Goal: Find contact information: Find contact information

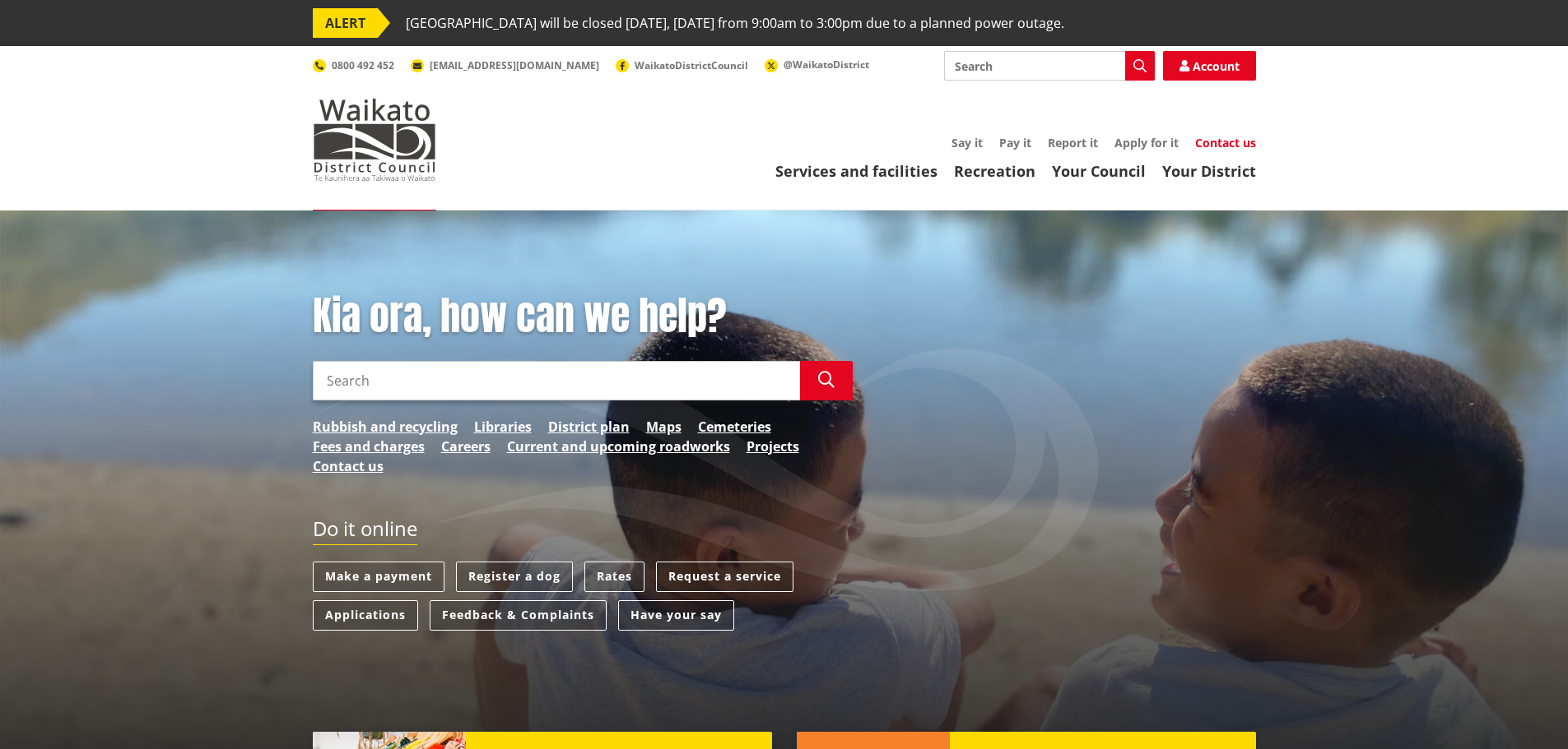
click at [1231, 135] on link "Contact us" at bounding box center [1225, 142] width 61 height 16
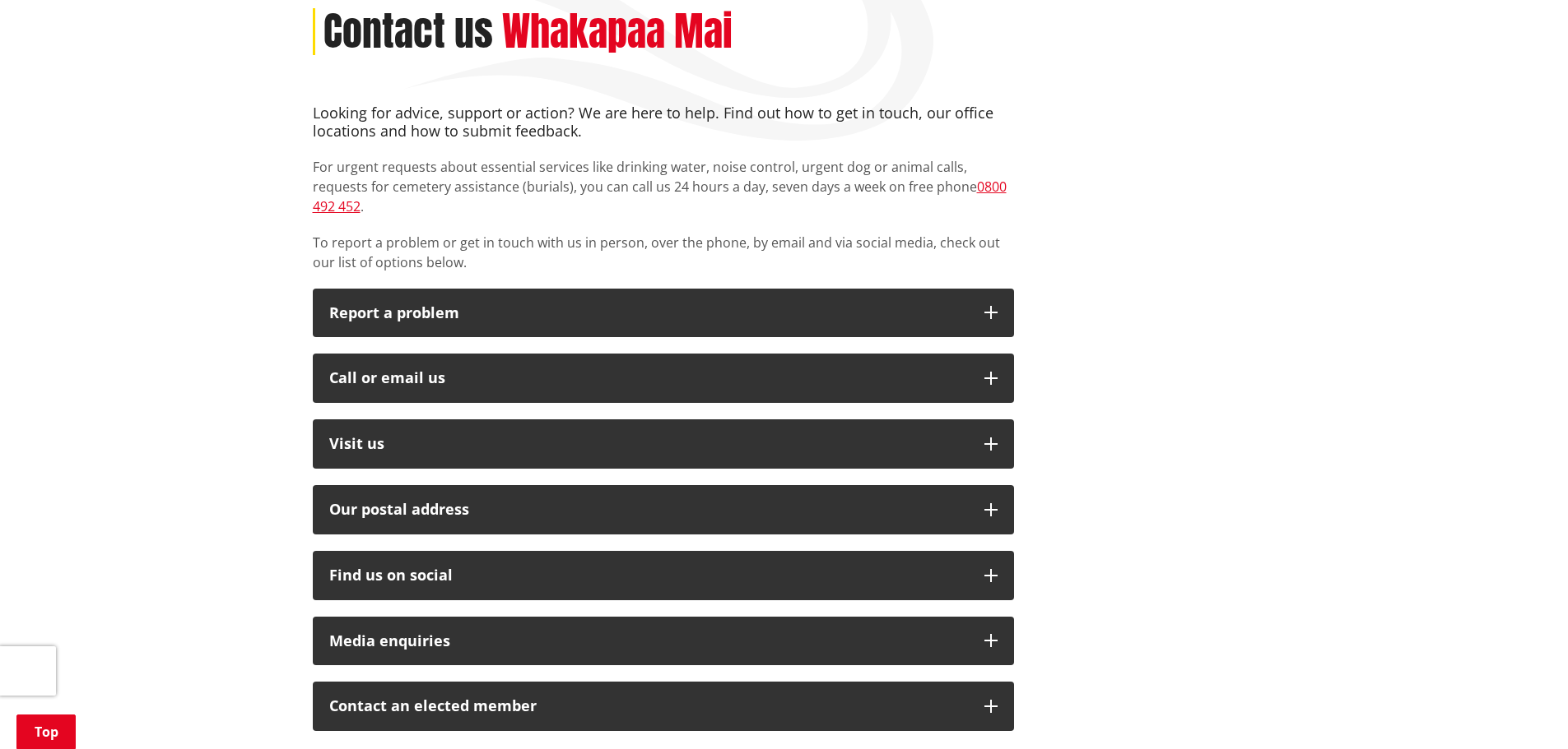
scroll to position [247, 0]
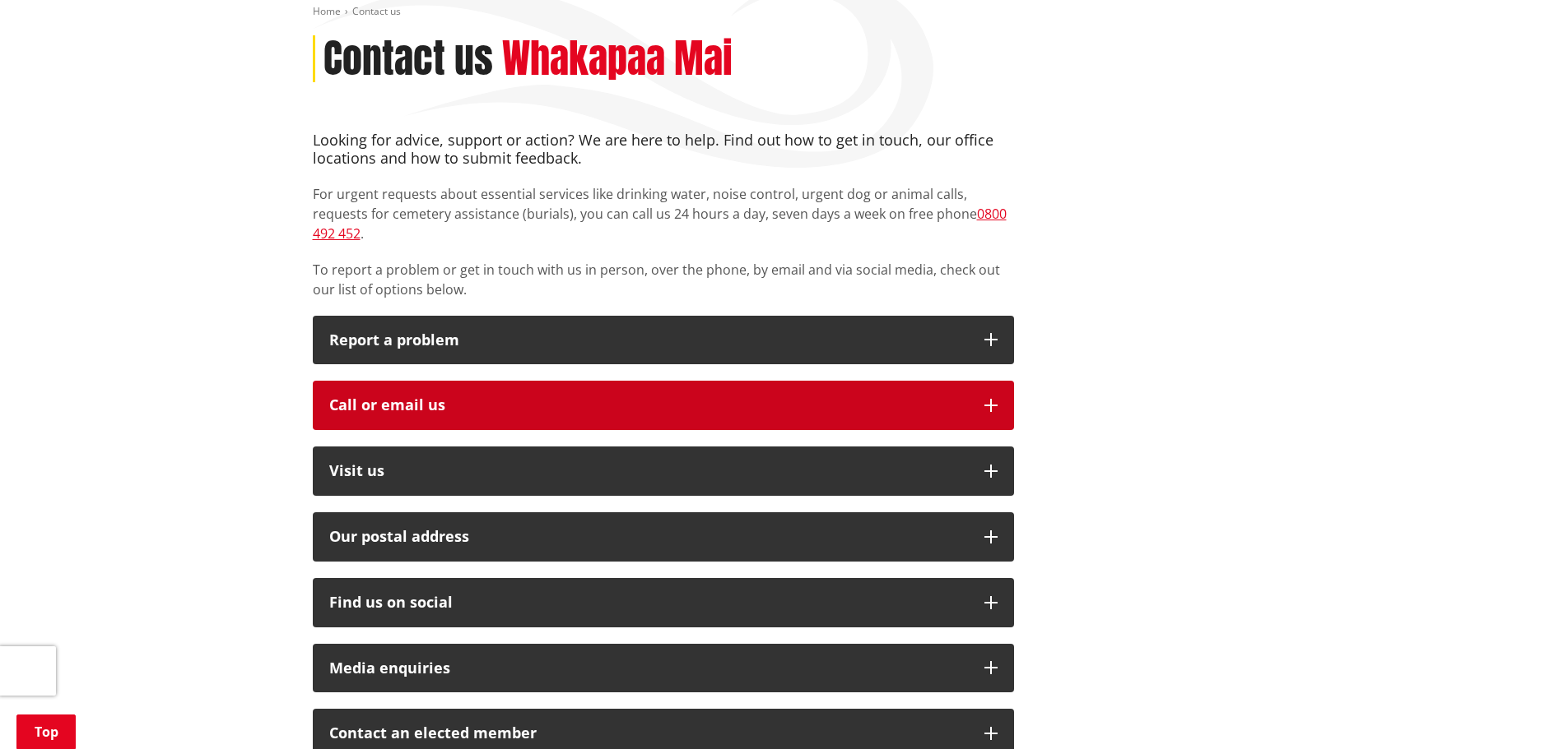
click at [449, 397] on div "Call or email us" at bounding box center [648, 405] width 639 height 17
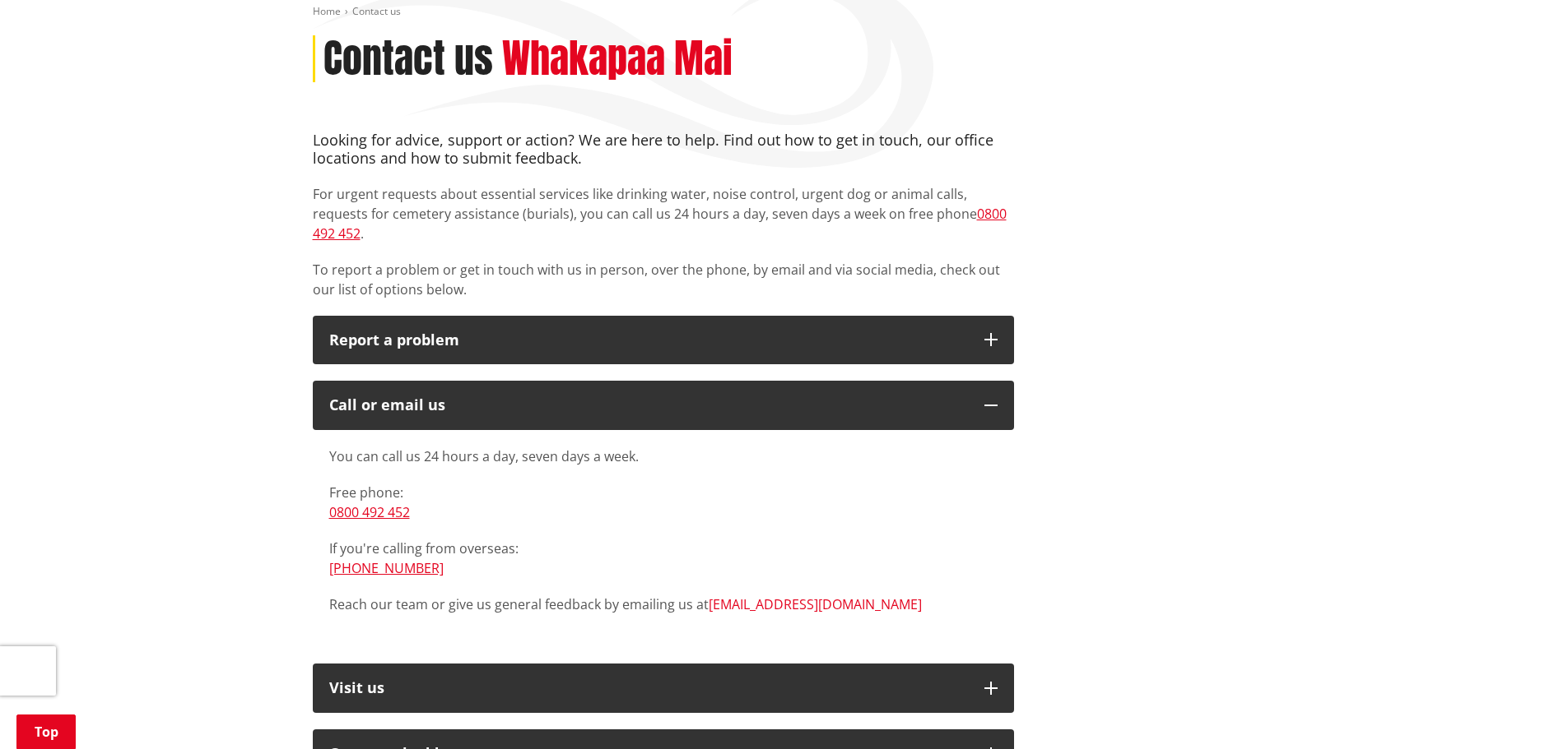
click at [767, 595] on link "[EMAIL_ADDRESS][DOMAIN_NAME]" at bounding box center [815, 604] width 214 height 18
